Goal: Find specific page/section: Find specific page/section

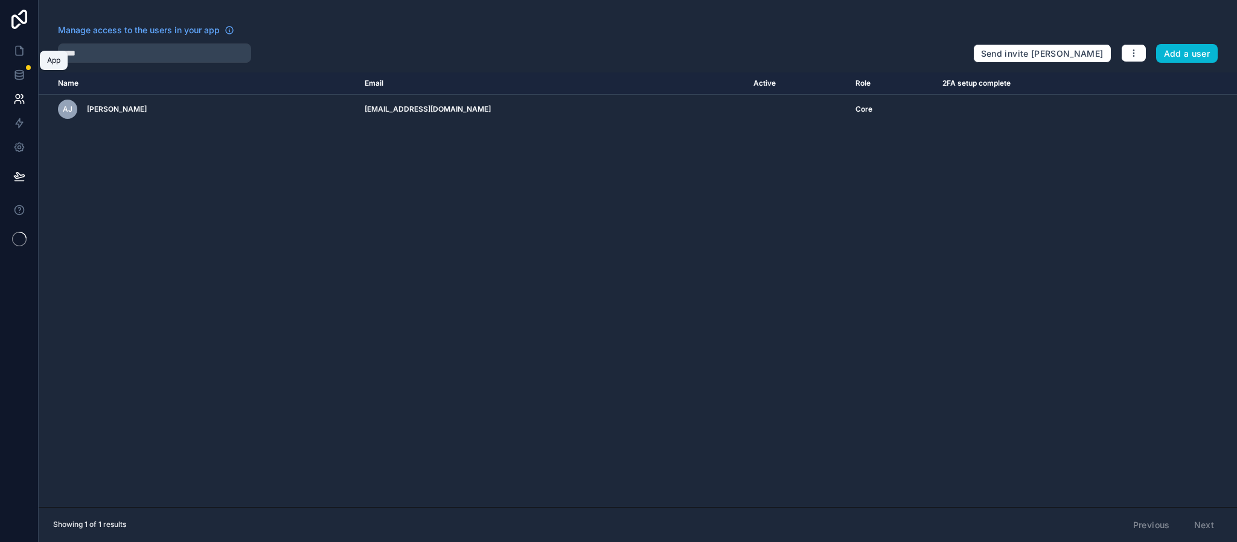
click at [11, 46] on link at bounding box center [19, 51] width 38 height 24
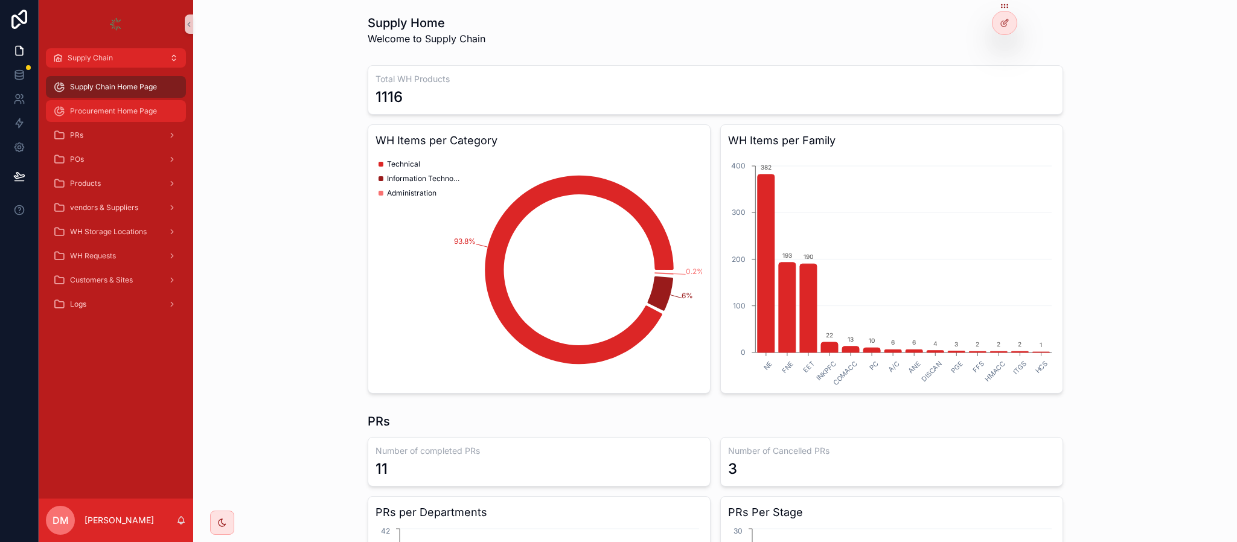
click at [69, 118] on div "Procurement Home Page" at bounding box center [116, 110] width 126 height 19
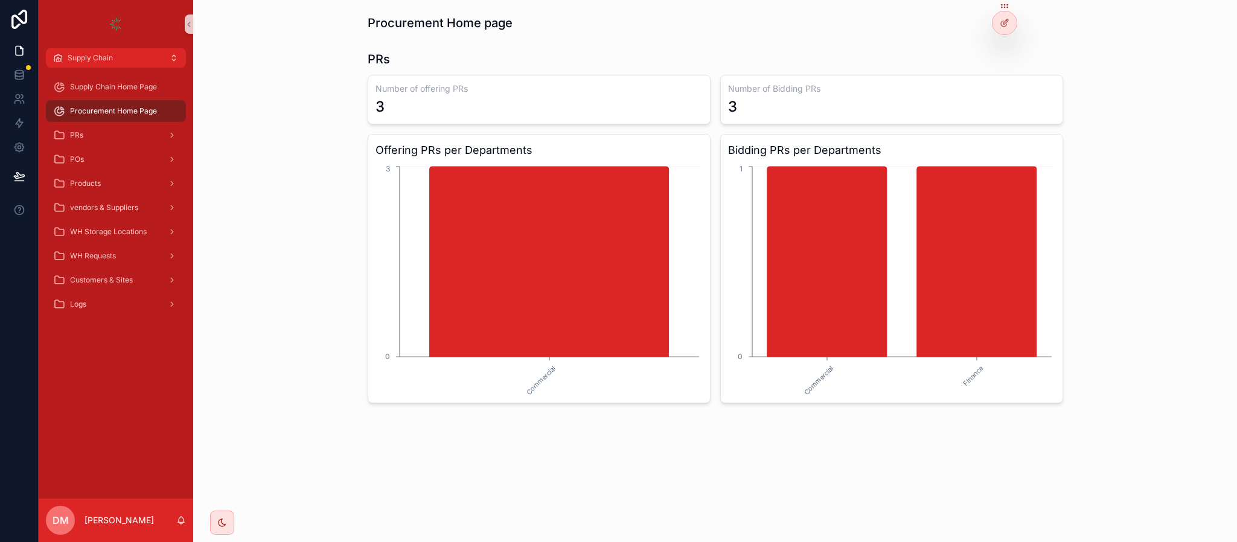
click at [145, 119] on div "Procurement Home Page" at bounding box center [116, 110] width 126 height 19
